Goal: Transaction & Acquisition: Purchase product/service

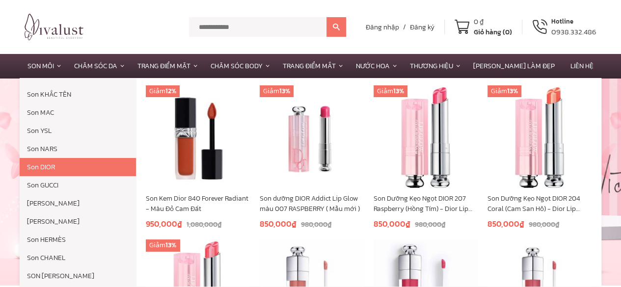
click at [82, 171] on link "Son DIOR" at bounding box center [78, 167] width 116 height 18
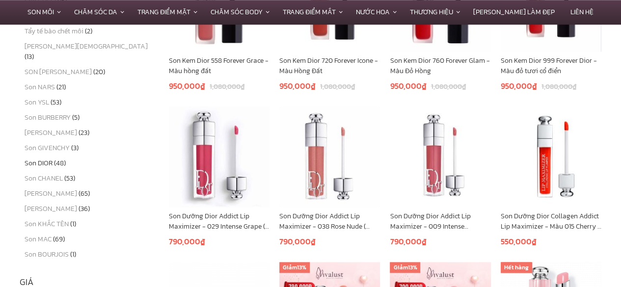
scroll to position [489, 0]
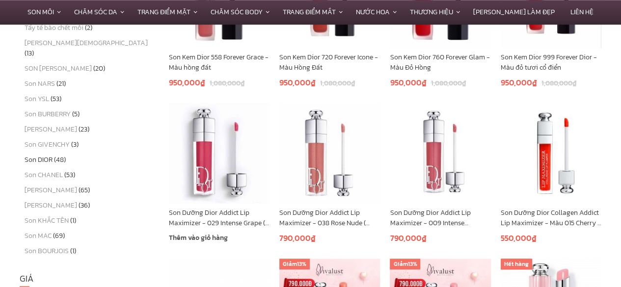
click at [245, 149] on img at bounding box center [219, 153] width 101 height 101
